Goal: Check status: Check status

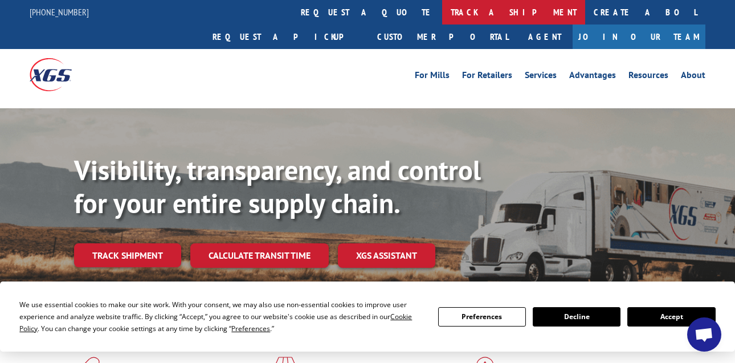
click at [442, 14] on link "track a shipment" at bounding box center [513, 12] width 143 height 25
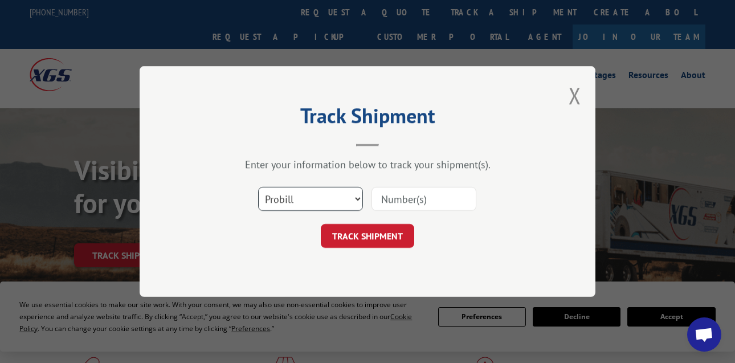
click at [309, 196] on select "Select category... Probill BOL PO" at bounding box center [310, 199] width 105 height 24
select select "po"
click at [258, 187] on select "Select category... Probill BOL PO" at bounding box center [310, 199] width 105 height 24
click at [400, 198] on input at bounding box center [424, 199] width 105 height 24
click at [401, 197] on input at bounding box center [424, 199] width 105 height 24
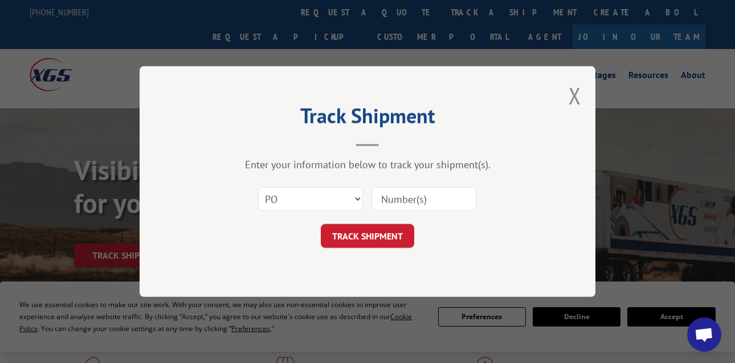
type input "50489398"
click at [377, 240] on button "TRACK SHIPMENT" at bounding box center [367, 236] width 93 height 24
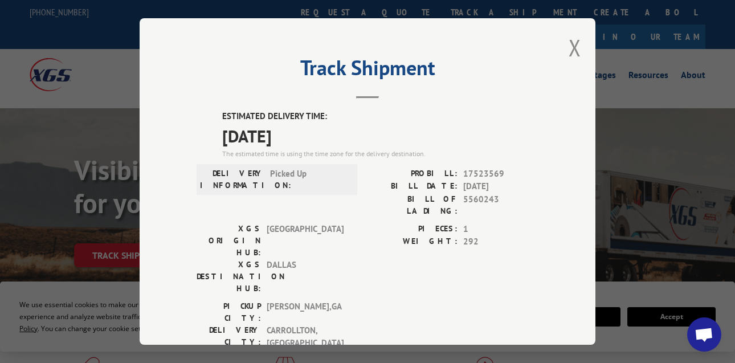
click at [458, 300] on div "PICKUP CITY: [GEOGRAPHIC_DATA] , [GEOGRAPHIC_DATA]: [GEOGRAPHIC_DATA] , [GEOGRA…" at bounding box center [368, 327] width 342 height 55
click at [572, 44] on button "Close modal" at bounding box center [575, 47] width 13 height 30
